Goal: Task Accomplishment & Management: Manage account settings

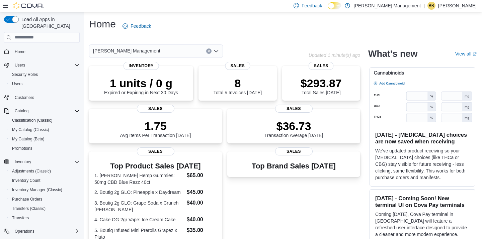
click at [154, 50] on div "[PERSON_NAME] Management" at bounding box center [156, 51] width 134 height 13
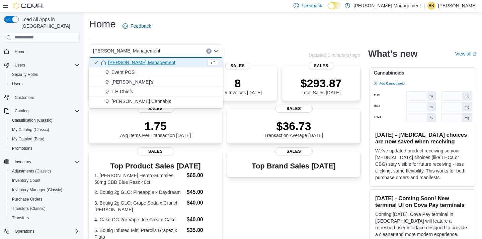
click at [121, 82] on span "[PERSON_NAME]'s" at bounding box center [133, 82] width 42 height 7
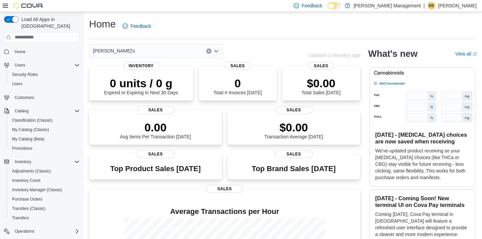
click at [202, 55] on div "[PERSON_NAME]'s" at bounding box center [156, 51] width 134 height 13
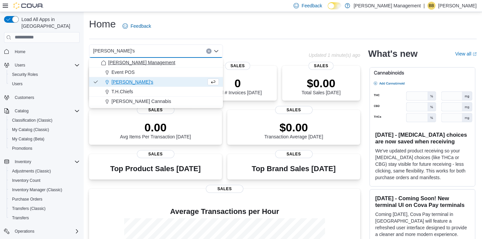
click at [142, 63] on span "[PERSON_NAME] Management" at bounding box center [141, 62] width 67 height 7
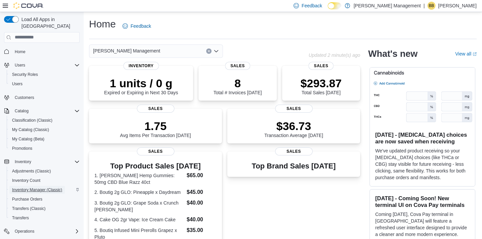
click at [34, 188] on span "Inventory Manager (Classic)" at bounding box center [37, 190] width 50 height 5
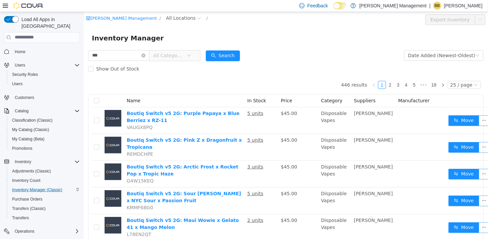
type input "***"
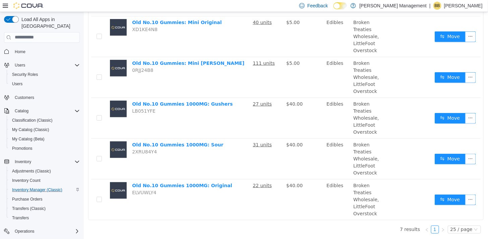
scroll to position [154, 0]
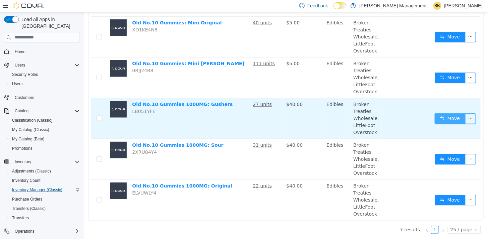
click at [449, 117] on button "Move" at bounding box center [449, 118] width 31 height 11
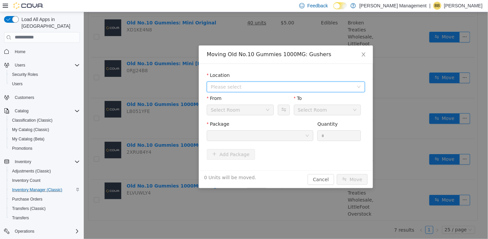
click at [236, 90] on span "Please select" at bounding box center [283, 87] width 146 height 10
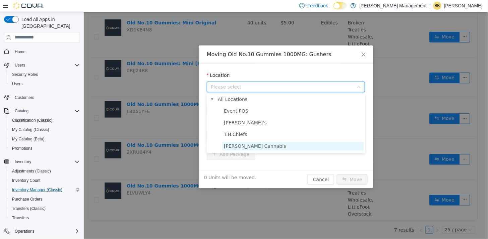
click at [238, 143] on span "[PERSON_NAME] Cannabis" at bounding box center [254, 145] width 62 height 5
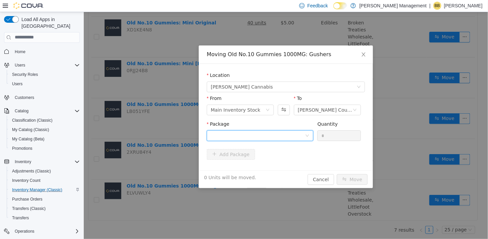
click at [250, 137] on div at bounding box center [257, 136] width 94 height 10
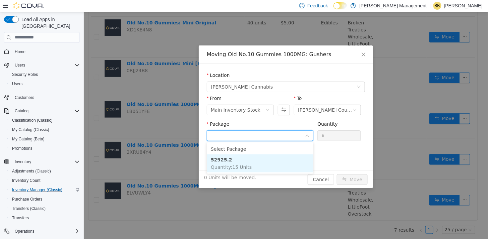
click at [235, 164] on span "Quantity : 15 Units" at bounding box center [230, 166] width 41 height 5
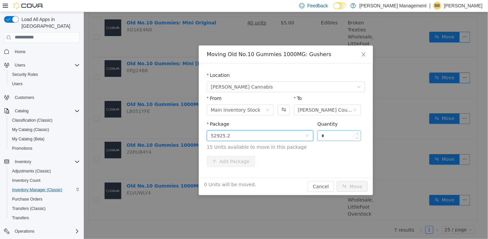
click at [329, 137] on input "*" at bounding box center [338, 136] width 43 height 10
type input "*"
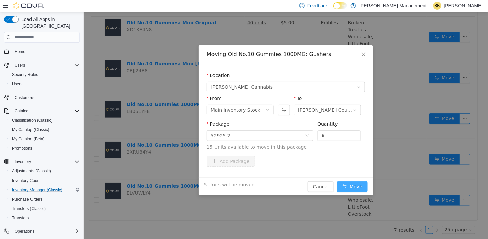
click at [351, 185] on button "Move" at bounding box center [351, 186] width 31 height 11
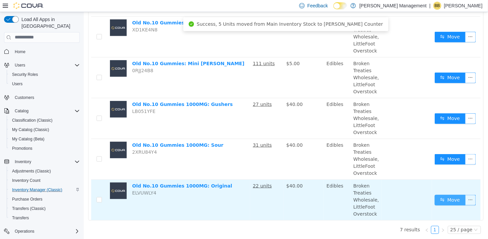
click at [442, 197] on button "Move" at bounding box center [449, 200] width 31 height 11
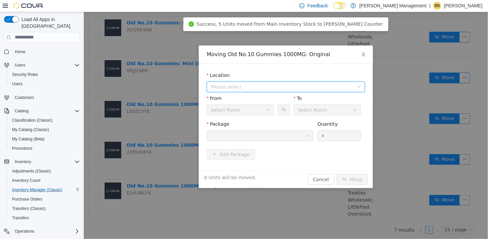
click at [253, 85] on span "Please select" at bounding box center [281, 86] width 143 height 7
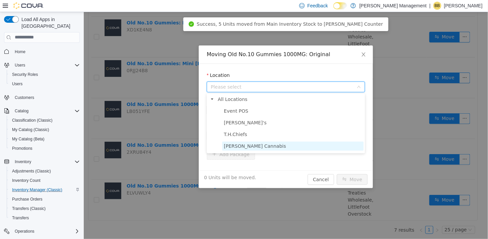
click at [246, 145] on span "[PERSON_NAME] Cannabis" at bounding box center [254, 145] width 62 height 5
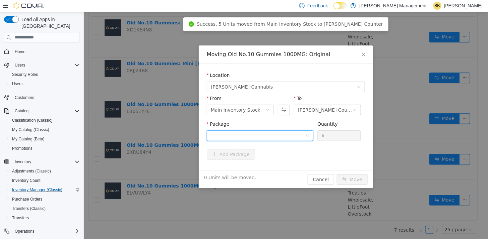
click at [249, 137] on div at bounding box center [257, 136] width 94 height 10
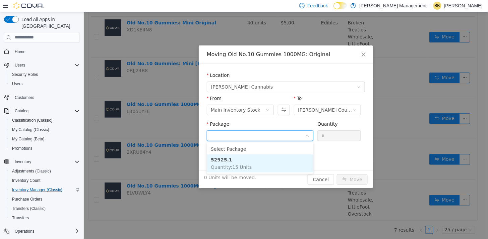
click at [238, 165] on span "Quantity : 15 Units" at bounding box center [230, 166] width 41 height 5
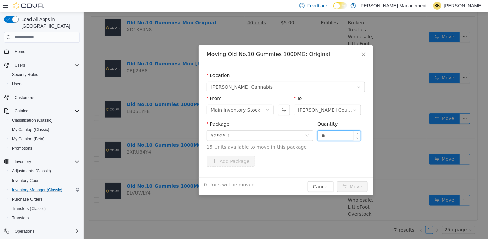
click at [332, 137] on input "**" at bounding box center [338, 136] width 43 height 10
type input "*"
click at [349, 186] on button "Move" at bounding box center [351, 186] width 31 height 11
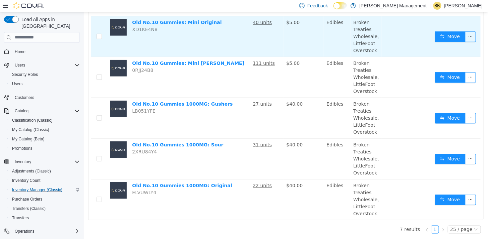
scroll to position [0, 0]
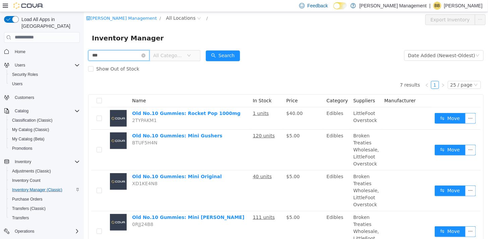
click at [128, 56] on input "***" at bounding box center [118, 55] width 61 height 11
type input "****"
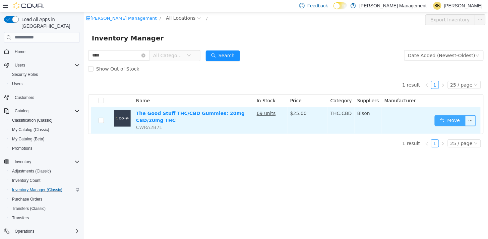
click at [451, 119] on button "Move" at bounding box center [449, 120] width 31 height 11
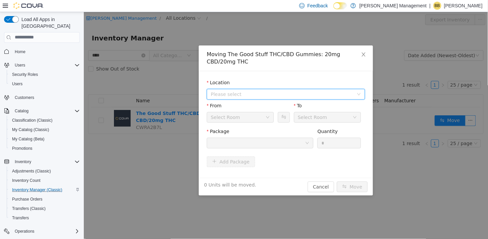
click at [242, 94] on span "Please select" at bounding box center [281, 94] width 143 height 7
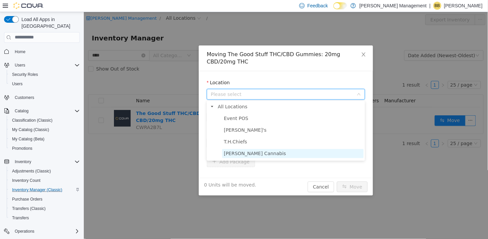
click at [248, 151] on span "[PERSON_NAME] Cannabis" at bounding box center [254, 153] width 62 height 5
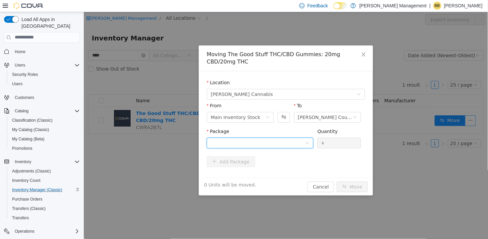
click at [250, 142] on div at bounding box center [257, 143] width 94 height 10
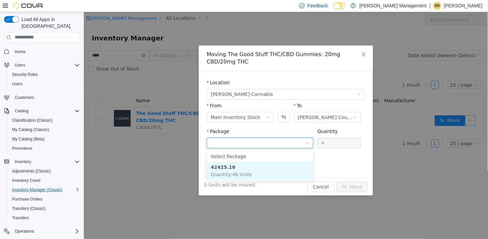
click at [243, 172] on span "Quantity : 46 Units" at bounding box center [230, 174] width 41 height 5
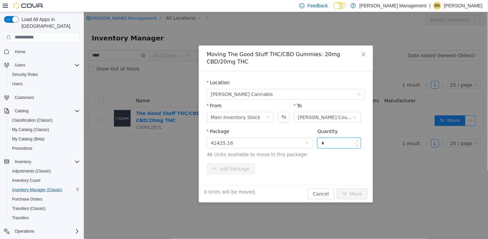
click at [332, 143] on input "*" at bounding box center [338, 143] width 43 height 10
type input "**"
click at [344, 191] on button "Move" at bounding box center [351, 194] width 31 height 11
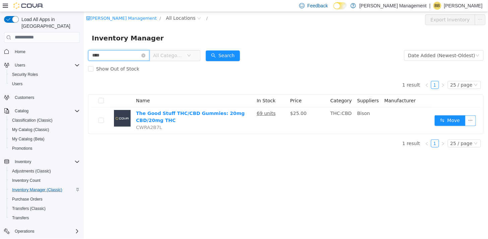
click at [111, 52] on input "****" at bounding box center [118, 55] width 61 height 11
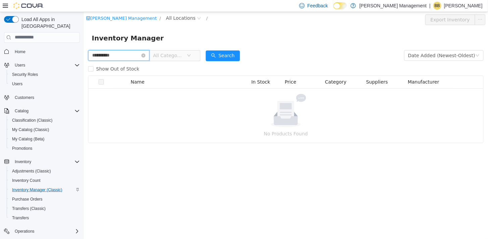
type input "**********"
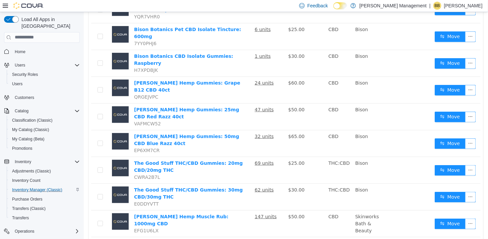
scroll to position [142, 0]
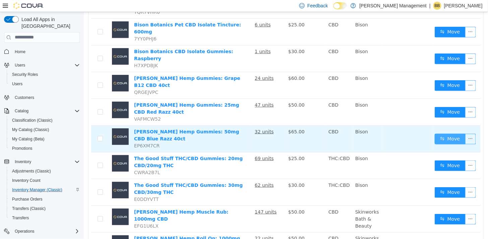
click at [445, 134] on button "Move" at bounding box center [449, 139] width 31 height 11
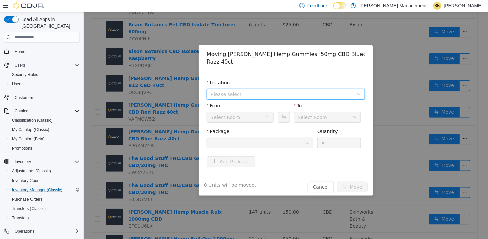
click at [259, 91] on span "Please select" at bounding box center [281, 94] width 143 height 7
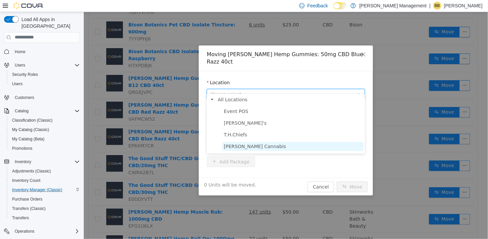
click at [244, 145] on span "[PERSON_NAME] Cannabis" at bounding box center [254, 146] width 62 height 5
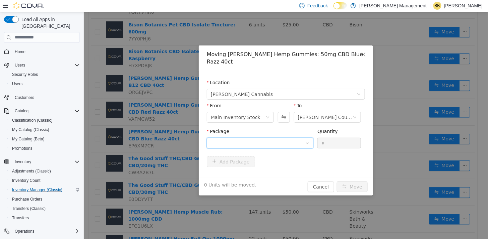
click at [243, 138] on div at bounding box center [257, 143] width 94 height 10
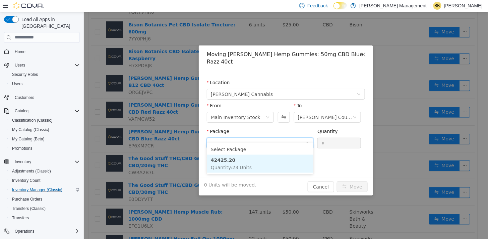
click at [243, 166] on span "Quantity : 23 Units" at bounding box center [230, 167] width 41 height 5
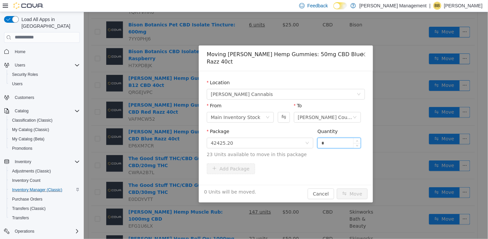
click at [325, 138] on input "*" at bounding box center [338, 143] width 43 height 10
type input "*"
click at [353, 189] on button "Move" at bounding box center [351, 194] width 31 height 11
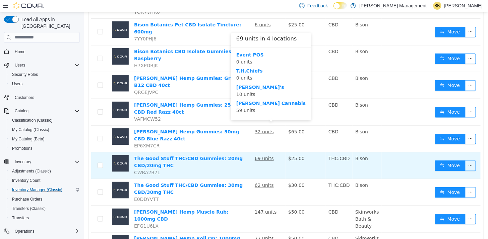
scroll to position [0, 0]
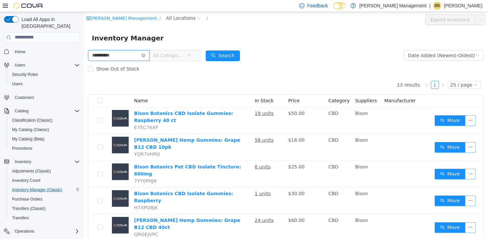
click at [133, 55] on input "**********" at bounding box center [118, 55] width 61 height 11
type input "*****"
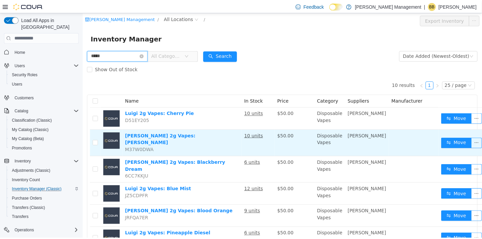
scroll to position [37, 0]
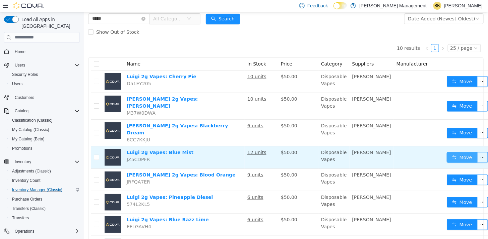
click at [446, 152] on button "Move" at bounding box center [461, 157] width 31 height 11
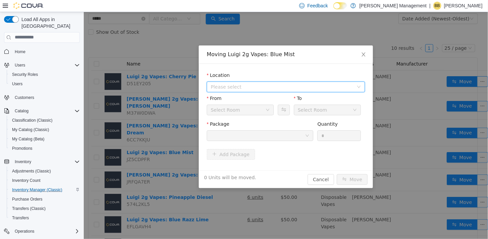
click at [255, 86] on span "Please select" at bounding box center [281, 86] width 143 height 7
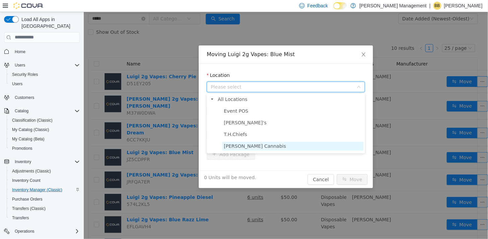
click at [245, 147] on span "[PERSON_NAME] Cannabis" at bounding box center [254, 145] width 62 height 5
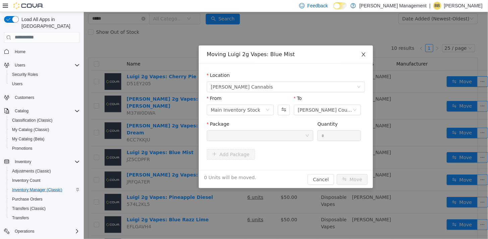
click at [363, 53] on icon "icon: close" at bounding box center [362, 54] width 5 height 5
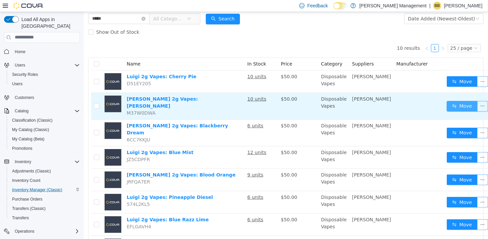
click at [446, 102] on button "Move" at bounding box center [461, 106] width 31 height 11
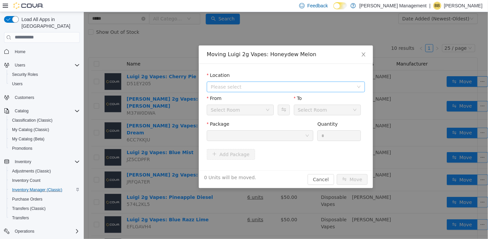
click at [257, 85] on span "Please select" at bounding box center [281, 86] width 143 height 7
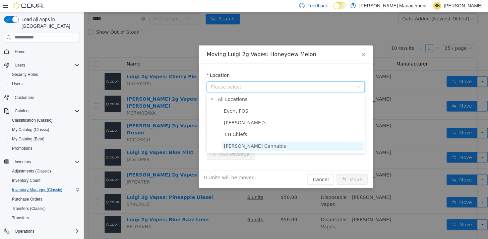
click at [239, 142] on span "[PERSON_NAME] Cannabis" at bounding box center [292, 146] width 141 height 9
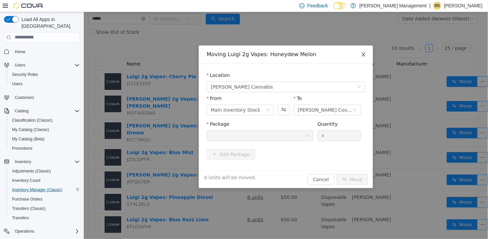
click at [363, 53] on icon "icon: close" at bounding box center [362, 54] width 5 height 5
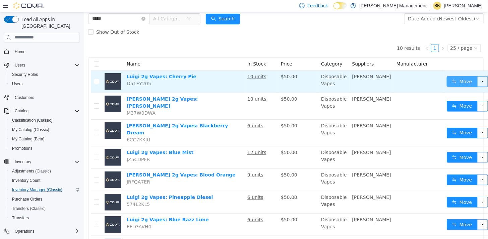
click at [446, 84] on button "Move" at bounding box center [461, 81] width 31 height 11
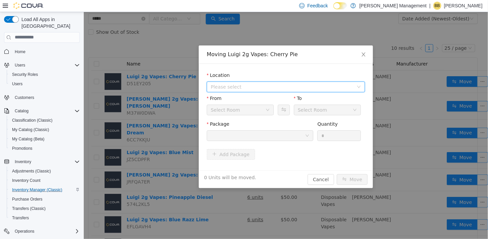
click at [262, 83] on span "Please select" at bounding box center [281, 86] width 143 height 7
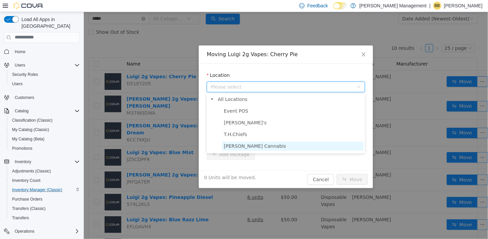
click at [245, 146] on span "[PERSON_NAME] Cannabis" at bounding box center [254, 145] width 62 height 5
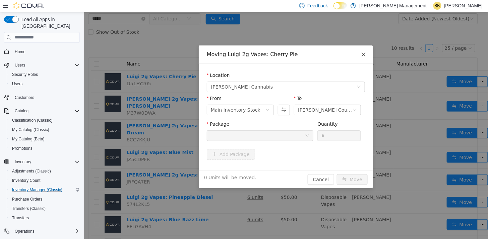
click at [361, 54] on icon "icon: close" at bounding box center [362, 54] width 5 height 5
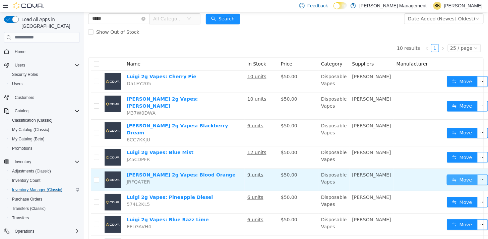
click at [446, 175] on button "Move" at bounding box center [461, 180] width 31 height 11
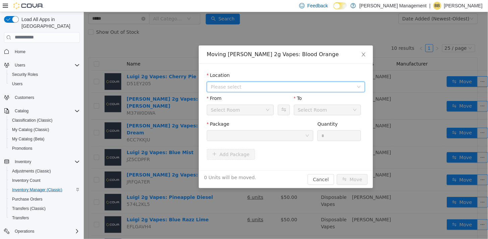
click at [237, 84] on span "Please select" at bounding box center [281, 86] width 143 height 7
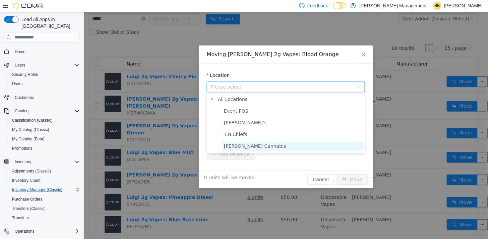
click at [249, 144] on span "[PERSON_NAME] Cannabis" at bounding box center [254, 145] width 62 height 5
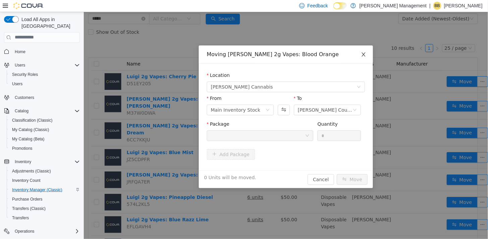
click at [363, 54] on icon "icon: close" at bounding box center [363, 54] width 4 height 4
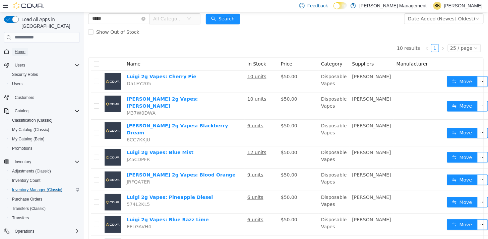
click at [17, 49] on span "Home" at bounding box center [20, 51] width 11 height 5
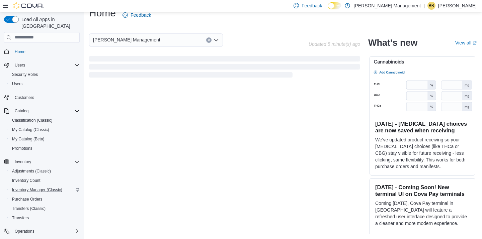
scroll to position [155, 0]
